Goal: Find specific page/section: Find specific page/section

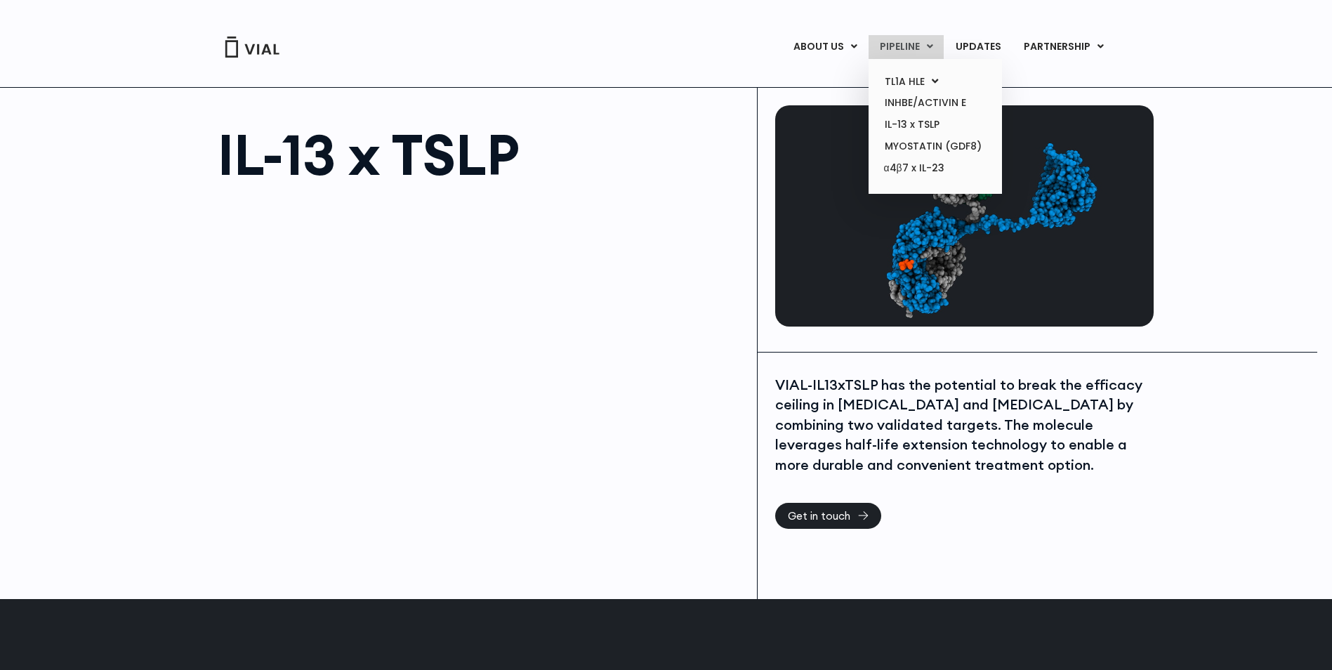
click at [914, 45] on link "PIPELINE" at bounding box center [906, 47] width 75 height 24
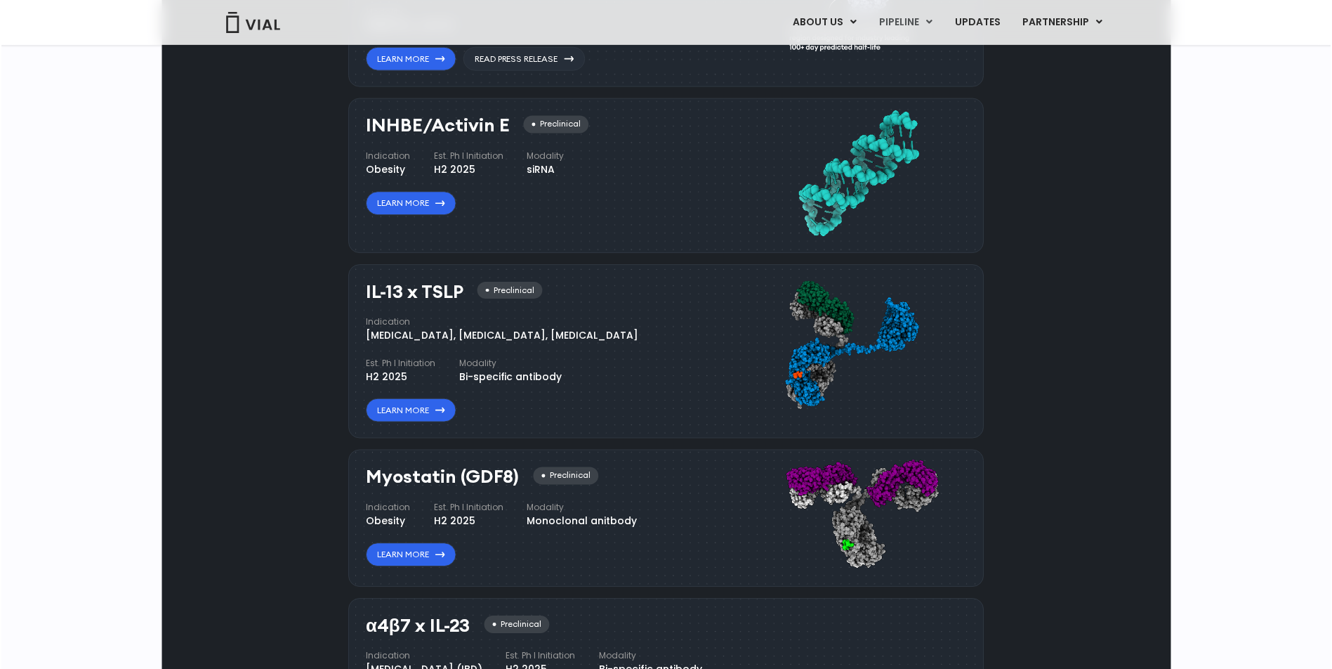
scroll to position [1129, 0]
